Goal: Information Seeking & Learning: Learn about a topic

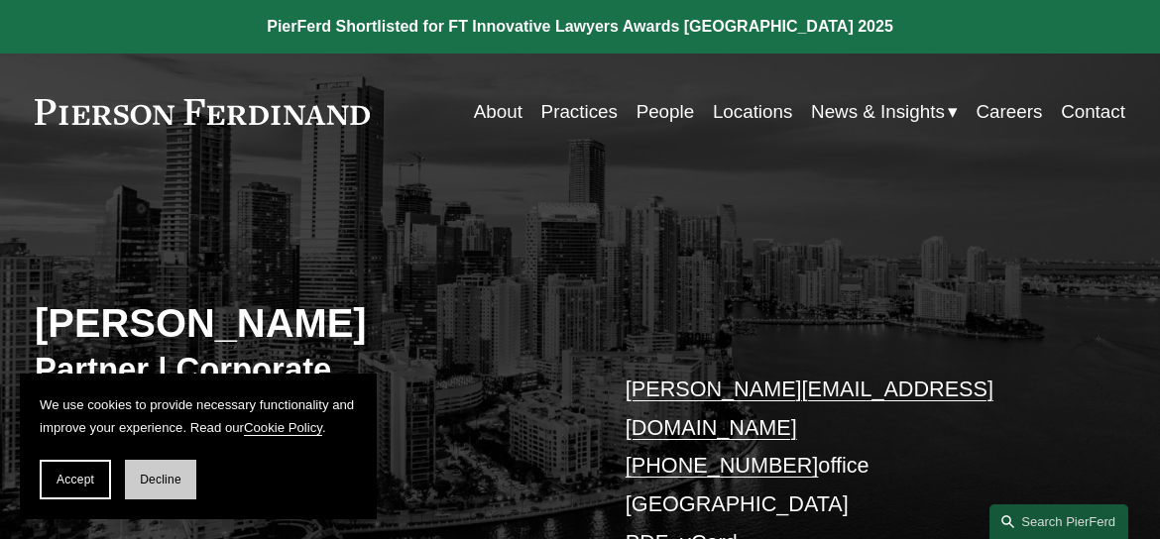
click at [158, 479] on span "Decline" at bounding box center [161, 480] width 42 height 14
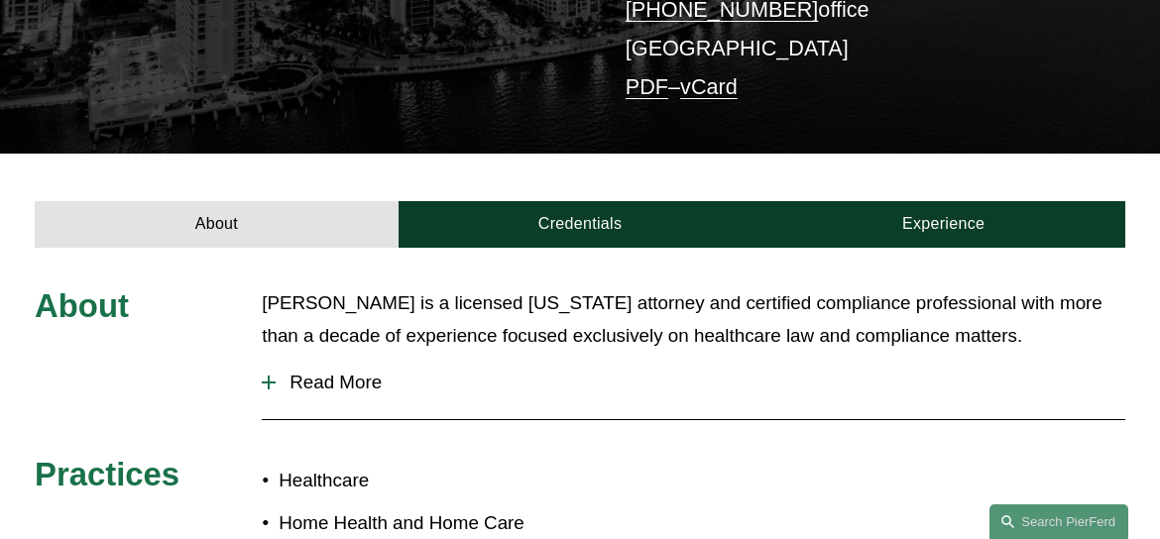
scroll to position [458, 0]
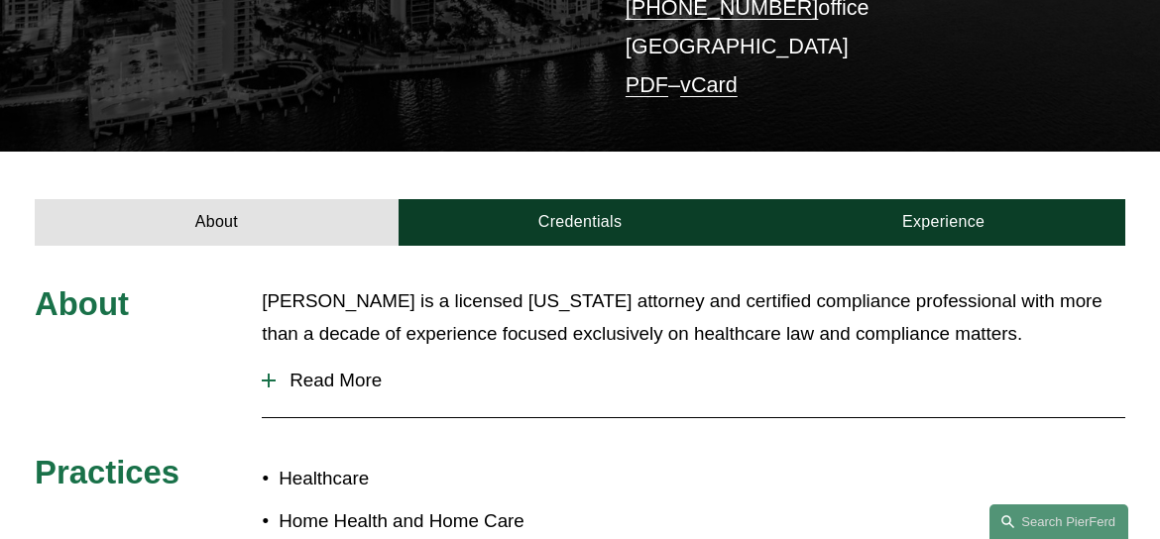
click at [329, 370] on span "Read More" at bounding box center [701, 381] width 850 height 22
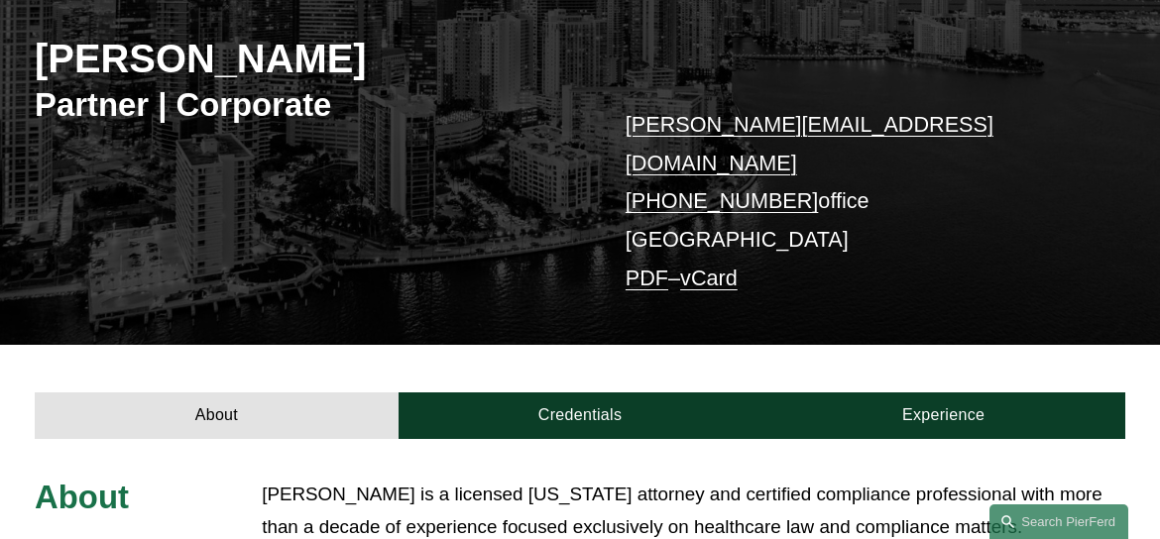
scroll to position [262, 0]
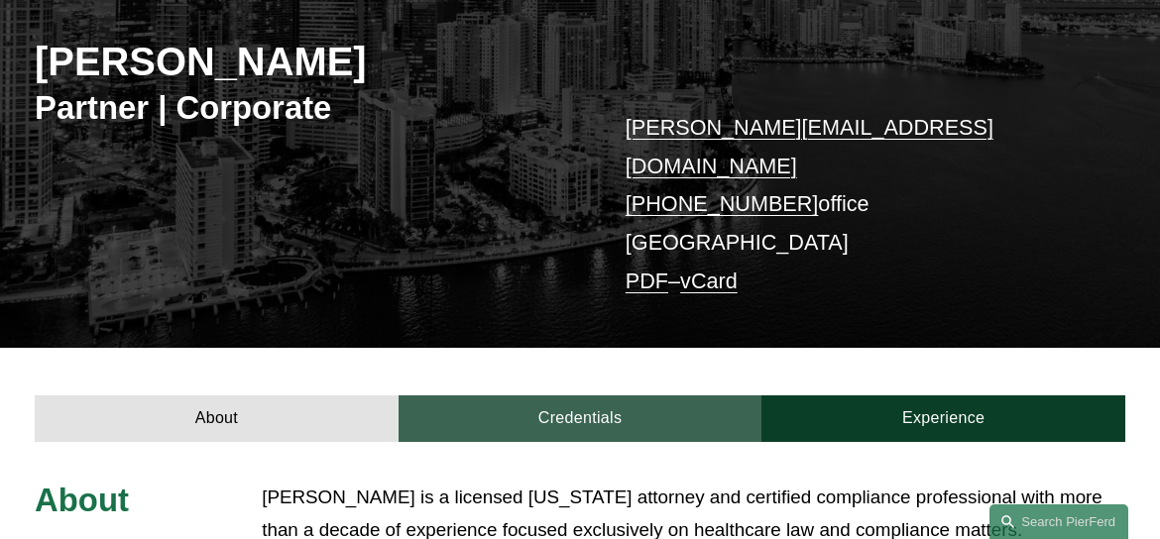
click at [611, 396] on link "Credentials" at bounding box center [581, 419] width 364 height 47
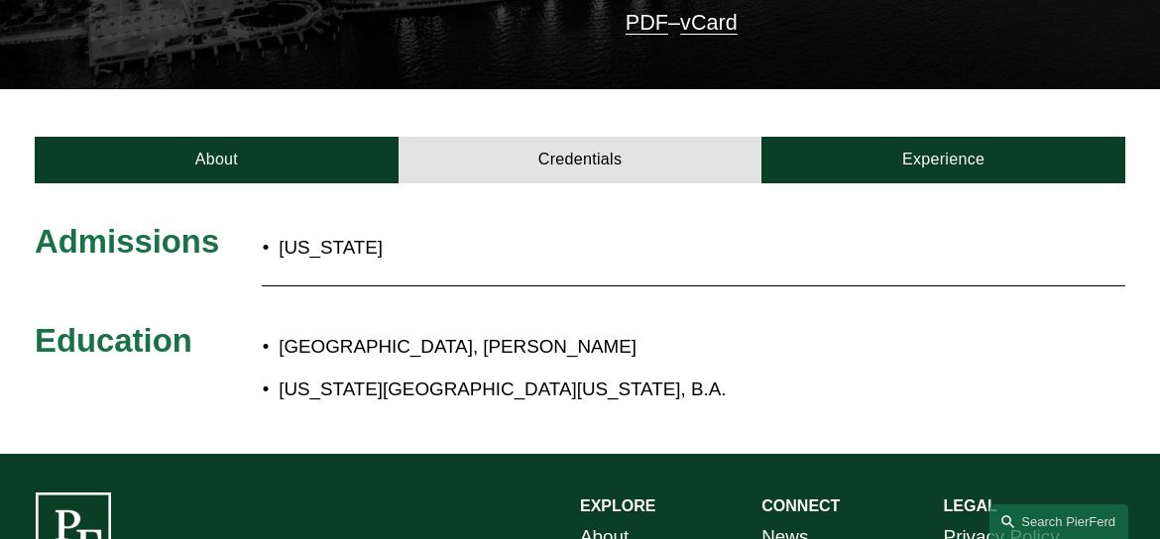
scroll to position [534, 0]
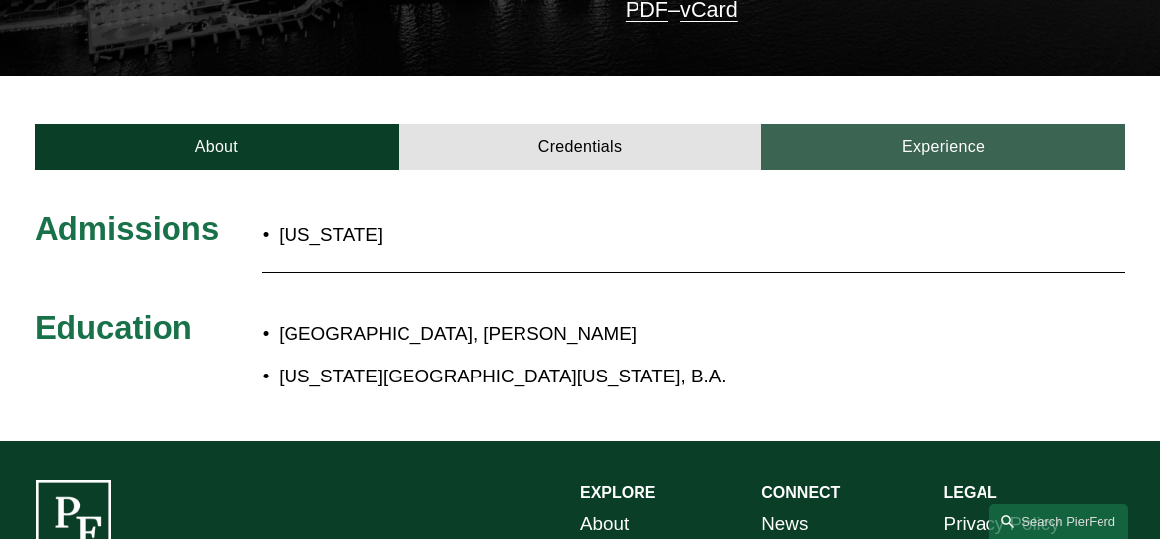
click at [954, 124] on link "Experience" at bounding box center [944, 147] width 364 height 47
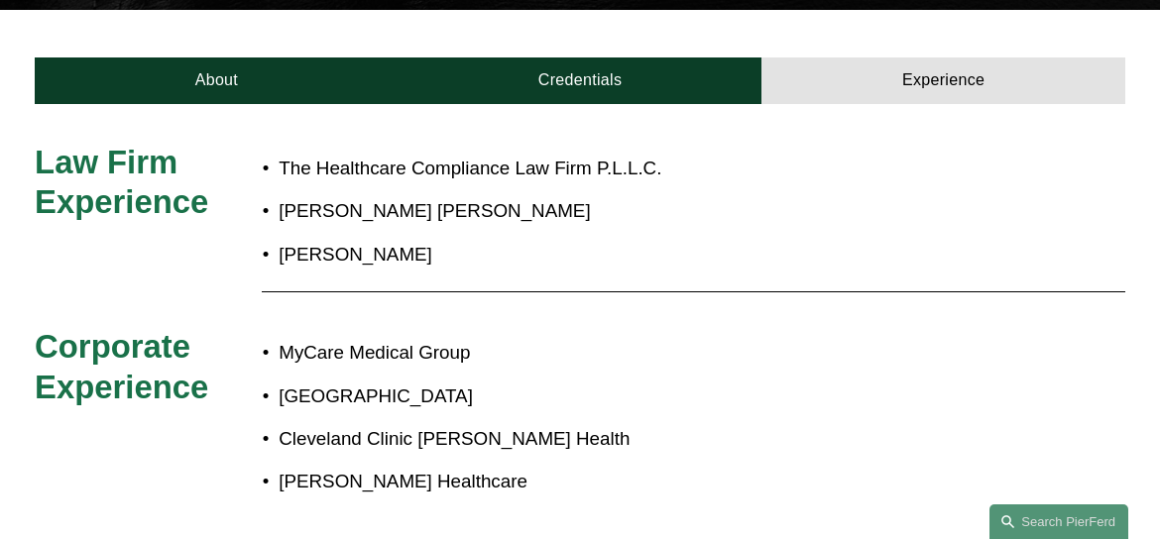
scroll to position [596, 0]
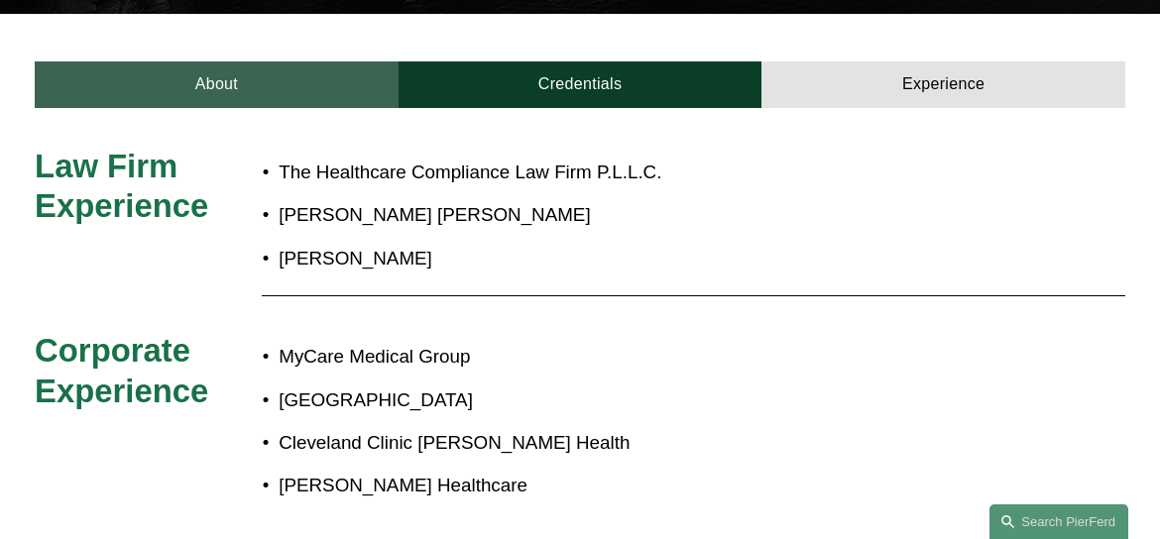
click at [230, 61] on link "About" at bounding box center [217, 84] width 364 height 47
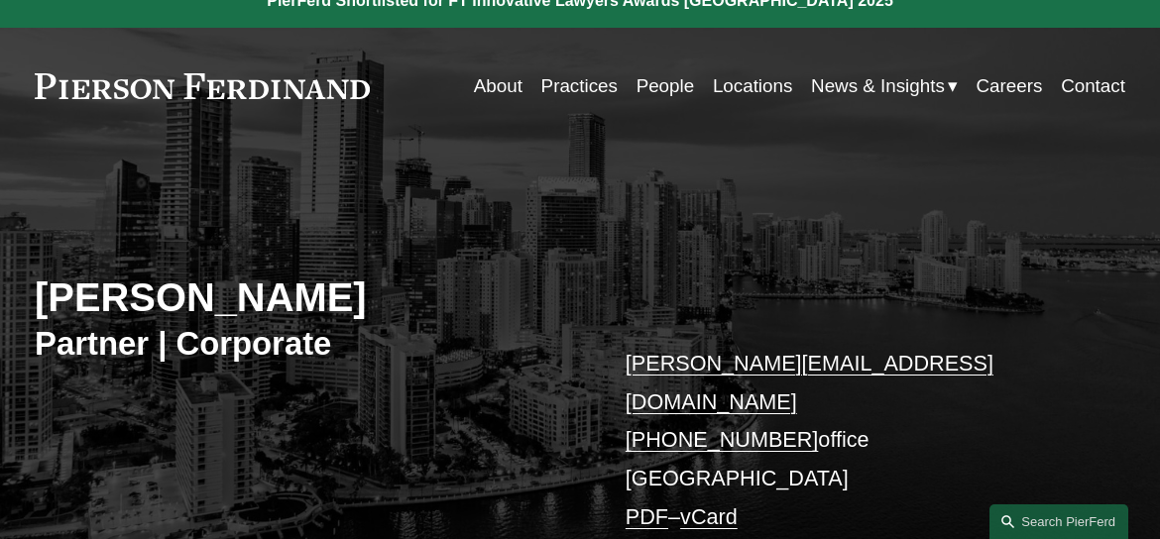
scroll to position [21, 0]
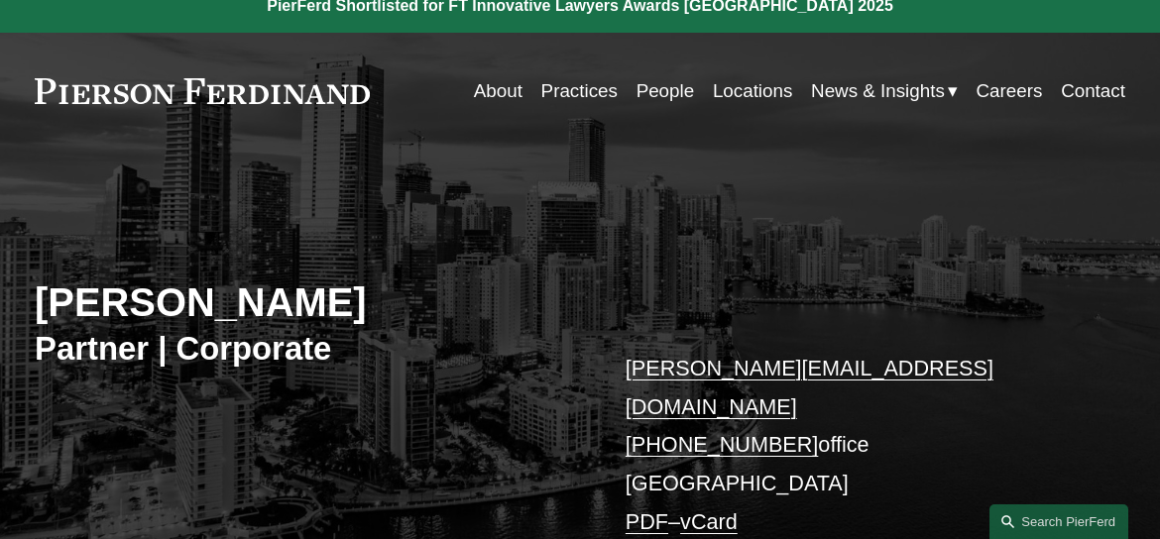
click at [666, 84] on link "People" at bounding box center [666, 91] width 59 height 38
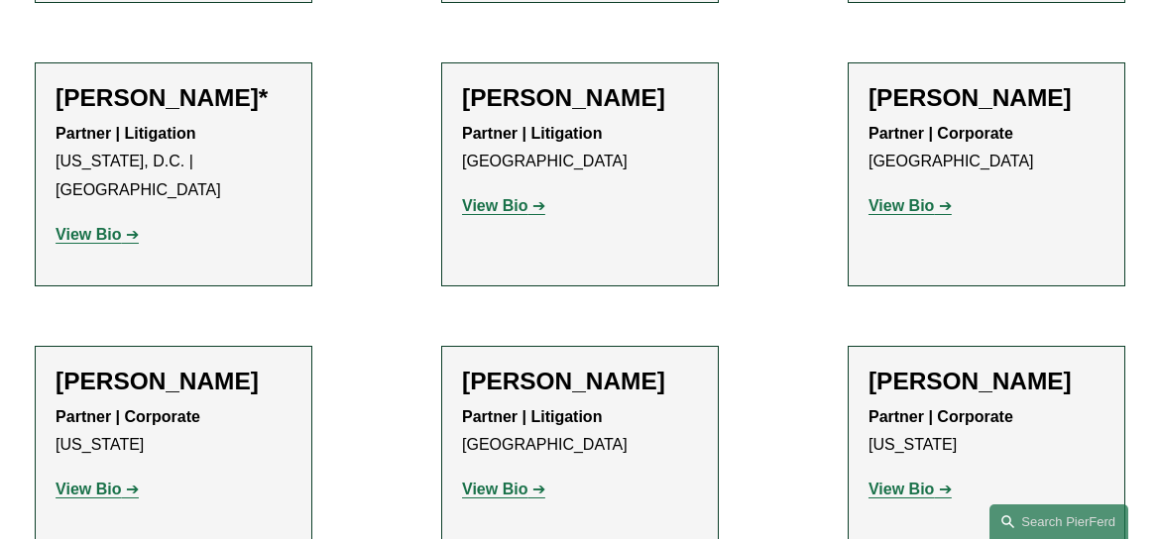
scroll to position [10195, 0]
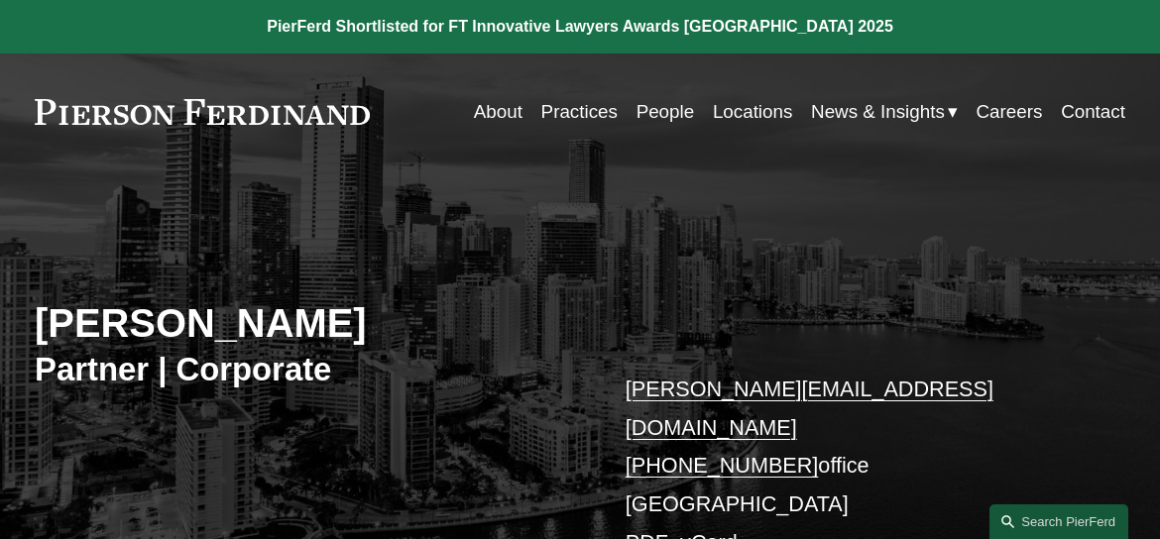
click at [0, 0] on span "News" at bounding box center [0, 0] width 0 height 0
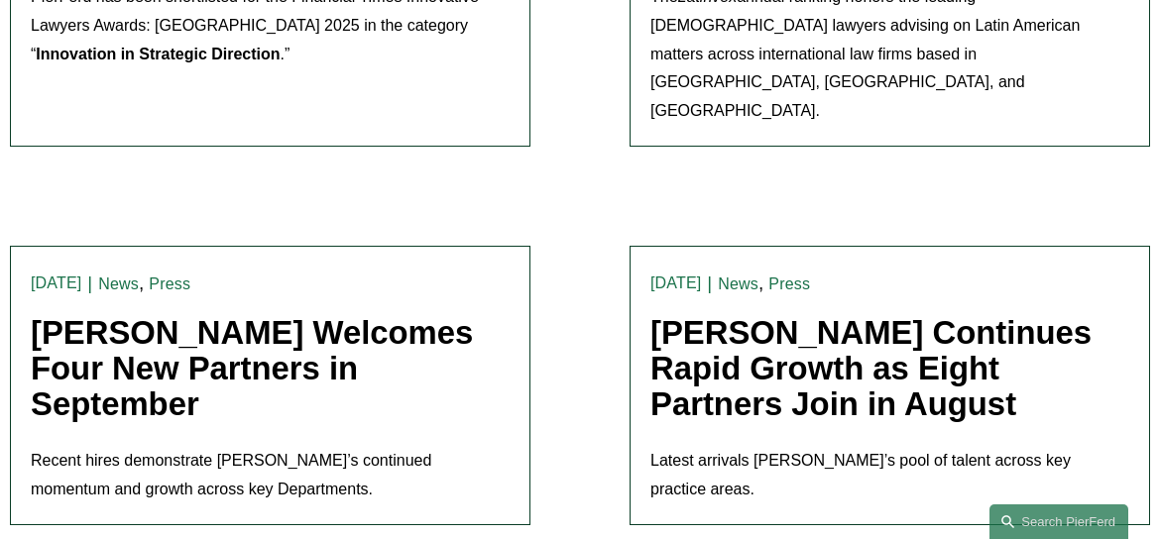
scroll to position [822, 0]
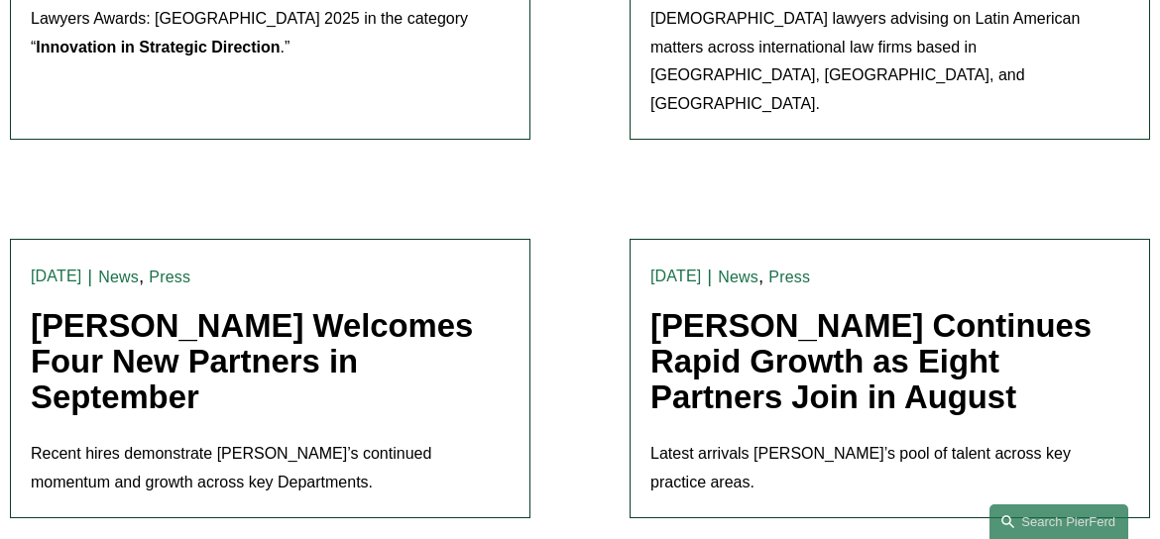
click at [245, 308] on link "[PERSON_NAME] Welcomes Four New Partners in September" at bounding box center [252, 361] width 442 height 108
click at [860, 311] on link "[PERSON_NAME] Continues Rapid Growth as Eight Partners Join in August" at bounding box center [871, 361] width 441 height 108
